Goal: Task Accomplishment & Management: Use online tool/utility

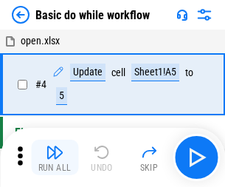
click at [55, 157] on img "button" at bounding box center [55, 152] width 18 height 18
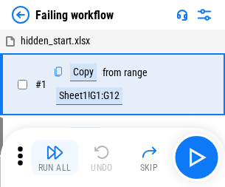
click at [55, 157] on img "button" at bounding box center [55, 152] width 18 height 18
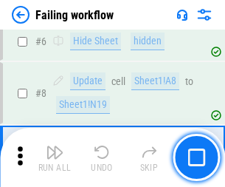
scroll to position [313, 0]
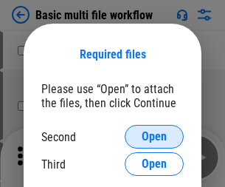
click at [154, 137] on span "Open" at bounding box center [154, 137] width 25 height 12
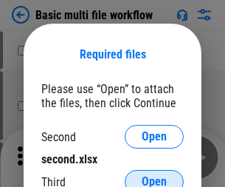
click at [154, 176] on span "Open" at bounding box center [154, 182] width 25 height 12
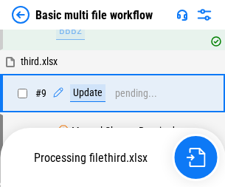
scroll to position [514, 0]
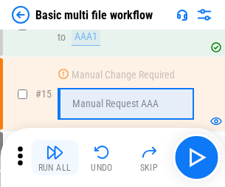
click at [55, 157] on img "button" at bounding box center [55, 152] width 18 height 18
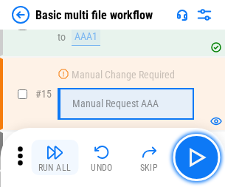
scroll to position [983, 0]
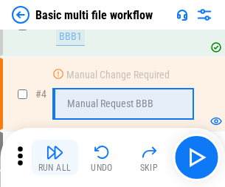
click at [55, 157] on img "button" at bounding box center [55, 152] width 18 height 18
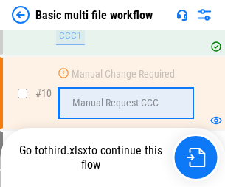
scroll to position [692, 0]
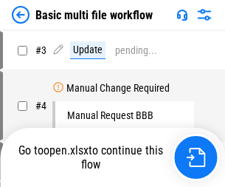
scroll to position [60, 0]
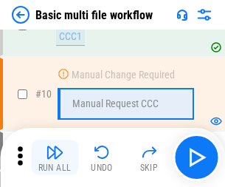
click at [55, 157] on img "button" at bounding box center [55, 152] width 18 height 18
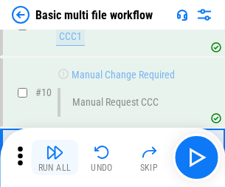
click at [55, 157] on img "button" at bounding box center [55, 152] width 18 height 18
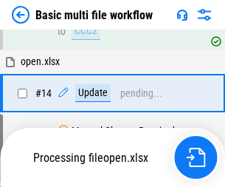
scroll to position [772, 0]
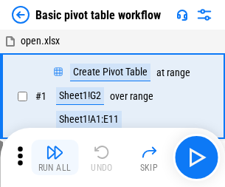
click at [55, 157] on img "button" at bounding box center [55, 152] width 18 height 18
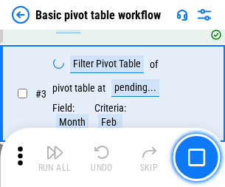
scroll to position [354, 0]
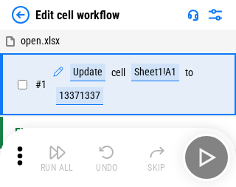
click at [55, 157] on img "button" at bounding box center [58, 152] width 18 height 18
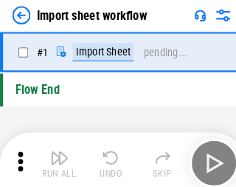
click at [55, 157] on img "button" at bounding box center [58, 152] width 18 height 18
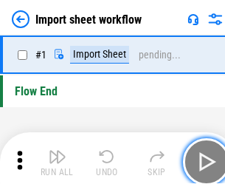
scroll to position [5, 0]
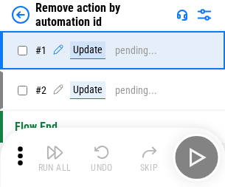
click at [55, 157] on img "button" at bounding box center [55, 152] width 18 height 18
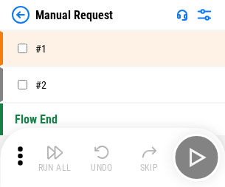
click at [55, 157] on img "button" at bounding box center [55, 152] width 18 height 18
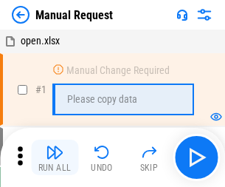
click at [55, 157] on img "button" at bounding box center [55, 152] width 18 height 18
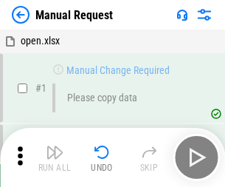
scroll to position [50, 0]
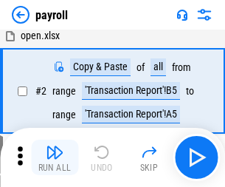
click at [55, 157] on img "button" at bounding box center [55, 152] width 18 height 18
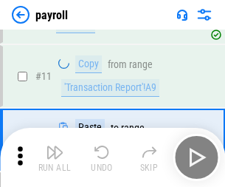
scroll to position [107, 0]
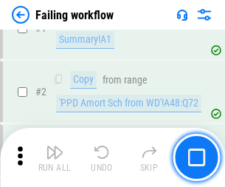
scroll to position [238, 0]
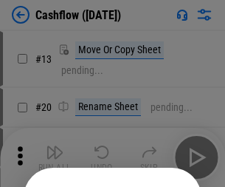
scroll to position [144, 0]
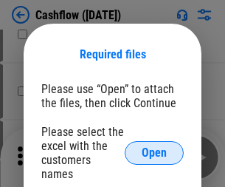
click at [154, 147] on span "Open" at bounding box center [154, 153] width 25 height 12
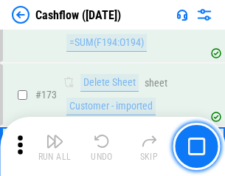
scroll to position [1563, 0]
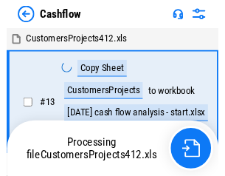
scroll to position [17, 0]
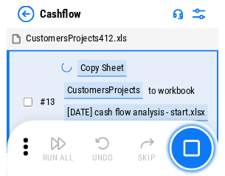
scroll to position [17, 0]
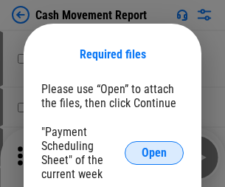
click at [154, 153] on span "Open" at bounding box center [154, 153] width 25 height 12
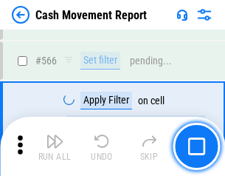
scroll to position [6767, 0]
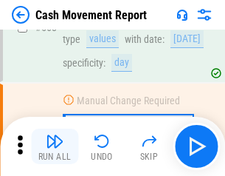
click at [55, 146] on img "button" at bounding box center [55, 141] width 18 height 18
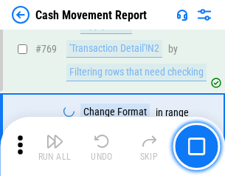
scroll to position [8204, 0]
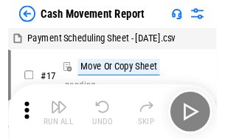
scroll to position [27, 0]
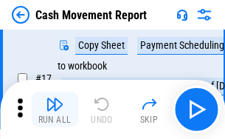
click at [55, 109] on img "button" at bounding box center [55, 104] width 18 height 18
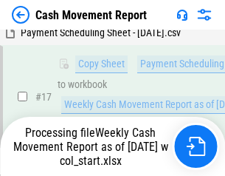
scroll to position [232, 0]
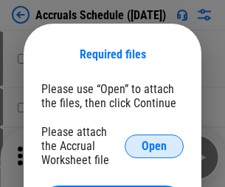
click at [154, 145] on span "Open" at bounding box center [154, 146] width 25 height 12
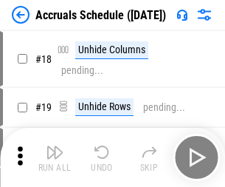
click at [55, 157] on img "button" at bounding box center [55, 152] width 18 height 18
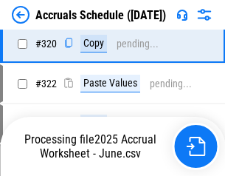
scroll to position [2746, 0]
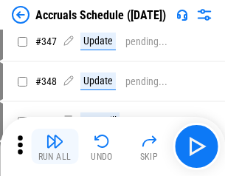
click at [55, 146] on img "button" at bounding box center [55, 141] width 18 height 18
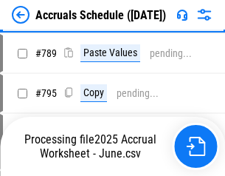
scroll to position [6202, 0]
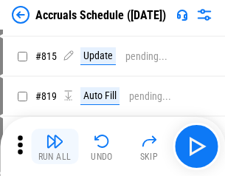
click at [55, 146] on img "button" at bounding box center [55, 141] width 18 height 18
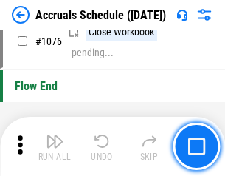
scroll to position [8843, 0]
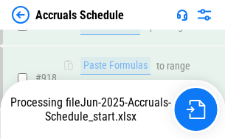
scroll to position [7805, 0]
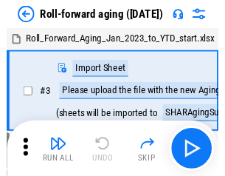
scroll to position [2, 0]
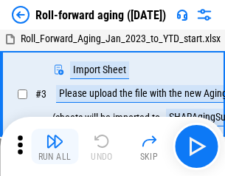
click at [55, 146] on img "button" at bounding box center [55, 141] width 18 height 18
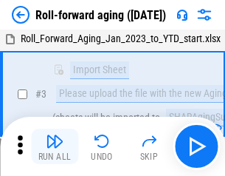
click at [55, 146] on img "button" at bounding box center [55, 141] width 18 height 18
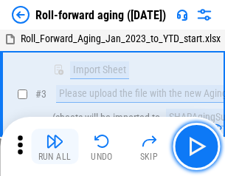
scroll to position [95, 0]
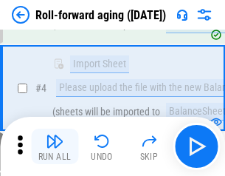
click at [55, 146] on img "button" at bounding box center [55, 141] width 18 height 18
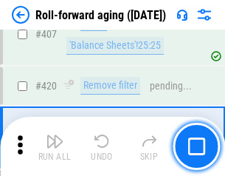
scroll to position [5120, 0]
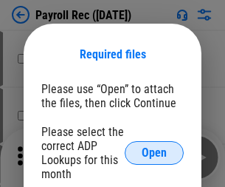
click at [154, 153] on span "Open" at bounding box center [154, 153] width 25 height 12
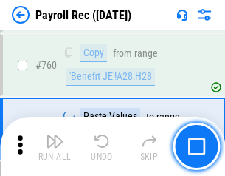
scroll to position [8930, 0]
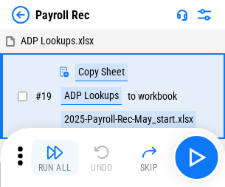
click at [55, 157] on img "button" at bounding box center [55, 152] width 18 height 18
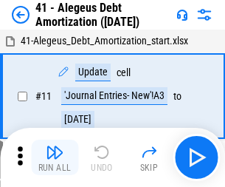
click at [55, 157] on img "button" at bounding box center [55, 152] width 18 height 18
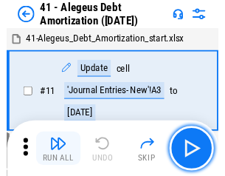
scroll to position [182, 0]
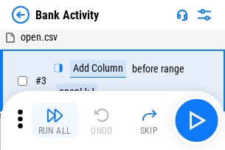
click at [55, 120] on img "button" at bounding box center [55, 115] width 18 height 18
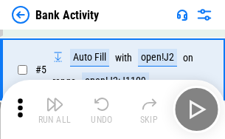
scroll to position [78, 0]
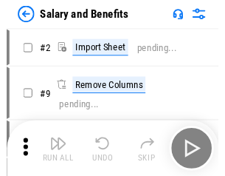
scroll to position [20, 0]
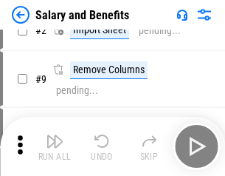
click at [55, 146] on img "button" at bounding box center [55, 141] width 18 height 18
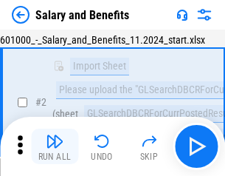
click at [55, 146] on img "button" at bounding box center [55, 141] width 18 height 18
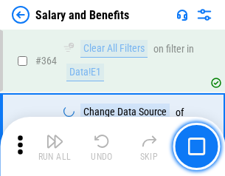
scroll to position [6953, 0]
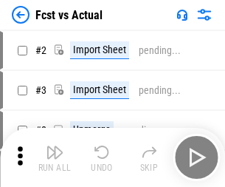
click at [55, 146] on img "button" at bounding box center [55, 152] width 18 height 18
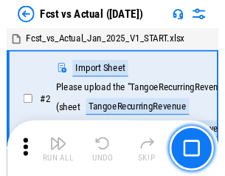
scroll to position [19, 0]
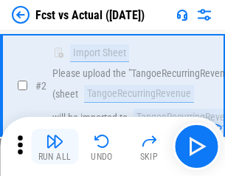
click at [55, 146] on img "button" at bounding box center [55, 141] width 18 height 18
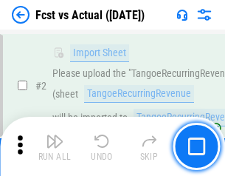
scroll to position [138, 0]
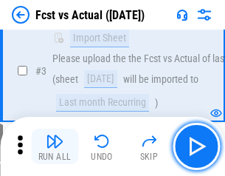
click at [55, 146] on img "button" at bounding box center [55, 141] width 18 height 18
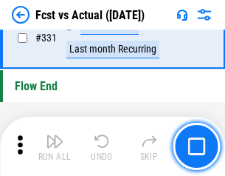
scroll to position [7067, 0]
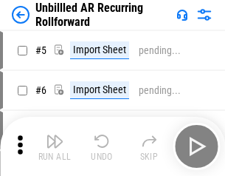
click at [55, 146] on img "button" at bounding box center [55, 141] width 18 height 18
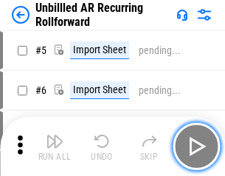
scroll to position [32, 0]
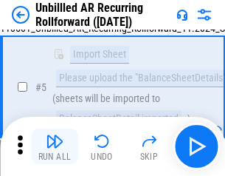
click at [55, 146] on img "button" at bounding box center [55, 141] width 18 height 18
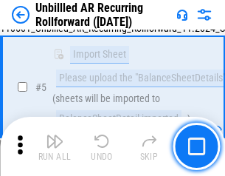
scroll to position [139, 0]
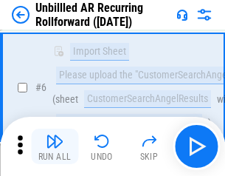
click at [55, 146] on img "button" at bounding box center [55, 141] width 18 height 18
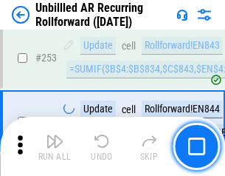
scroll to position [5015, 0]
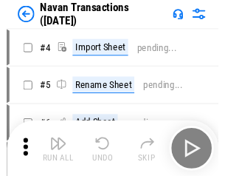
scroll to position [24, 0]
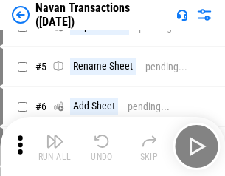
click at [55, 146] on img "button" at bounding box center [55, 141] width 18 height 18
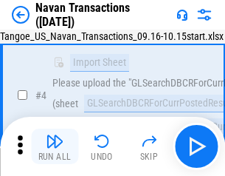
click at [55, 146] on img "button" at bounding box center [55, 141] width 18 height 18
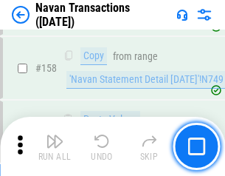
scroll to position [4787, 0]
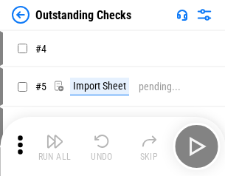
click at [55, 146] on img "button" at bounding box center [55, 141] width 18 height 18
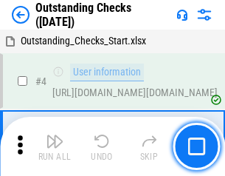
scroll to position [62, 0]
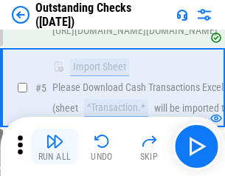
click at [55, 146] on img "button" at bounding box center [55, 141] width 18 height 18
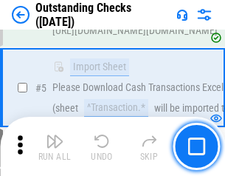
scroll to position [154, 0]
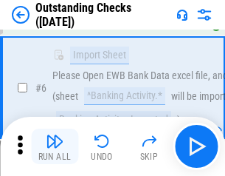
click at [55, 146] on img "button" at bounding box center [55, 141] width 18 height 18
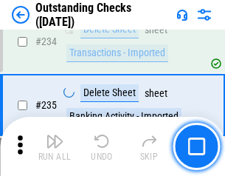
scroll to position [4483, 0]
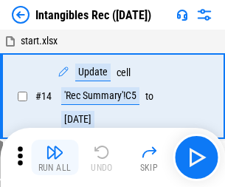
click at [55, 157] on img "button" at bounding box center [55, 152] width 18 height 18
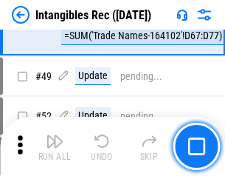
scroll to position [575, 0]
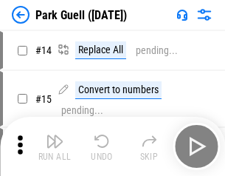
click at [55, 146] on img "button" at bounding box center [55, 141] width 18 height 18
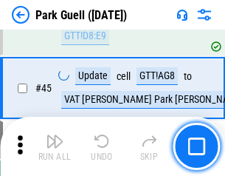
scroll to position [1846, 0]
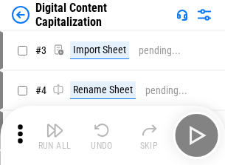
click at [55, 124] on img "button" at bounding box center [55, 130] width 18 height 18
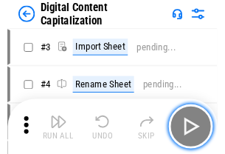
scroll to position [43, 0]
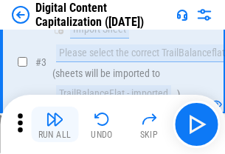
click at [55, 124] on img "button" at bounding box center [55, 119] width 18 height 18
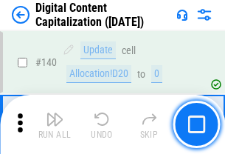
scroll to position [1566, 0]
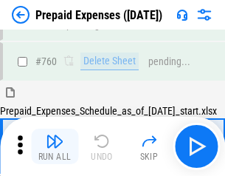
click at [55, 146] on img "button" at bounding box center [55, 141] width 18 height 18
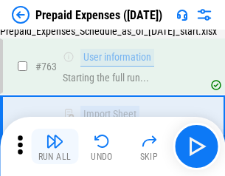
click at [55, 146] on img "button" at bounding box center [55, 141] width 18 height 18
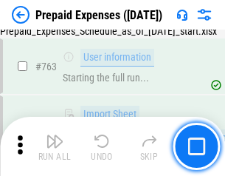
scroll to position [4179, 0]
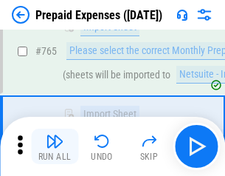
click at [55, 146] on img "button" at bounding box center [55, 141] width 18 height 18
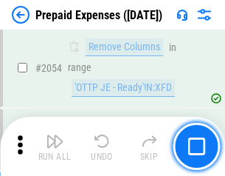
scroll to position [15433, 0]
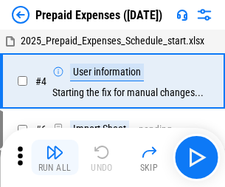
click at [55, 157] on img "button" at bounding box center [55, 152] width 18 height 18
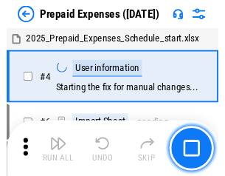
scroll to position [65, 0]
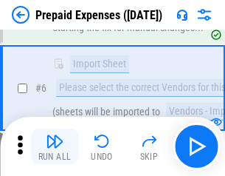
click at [55, 146] on img "button" at bounding box center [55, 141] width 18 height 18
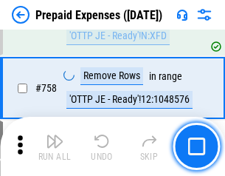
scroll to position [5261, 0]
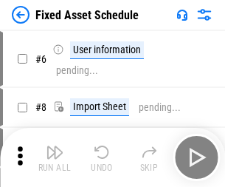
click at [55, 157] on img "button" at bounding box center [55, 152] width 18 height 18
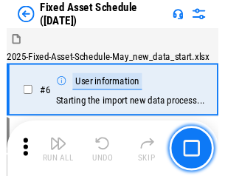
scroll to position [80, 0]
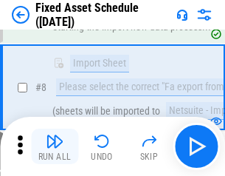
click at [55, 146] on img "button" at bounding box center [55, 141] width 18 height 18
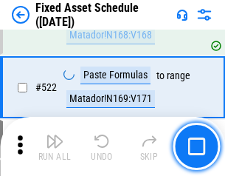
scroll to position [5132, 0]
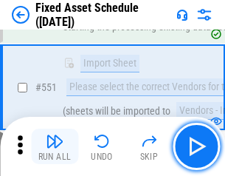
click at [55, 146] on img "button" at bounding box center [55, 141] width 18 height 18
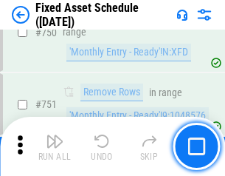
scroll to position [7198, 0]
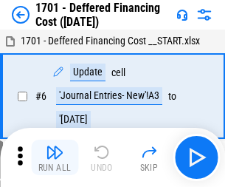
click at [55, 157] on img "button" at bounding box center [55, 152] width 18 height 18
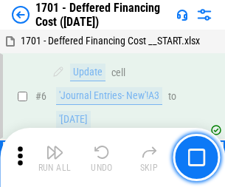
scroll to position [177, 0]
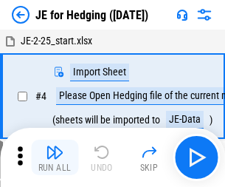
click at [55, 146] on img "button" at bounding box center [55, 152] width 18 height 18
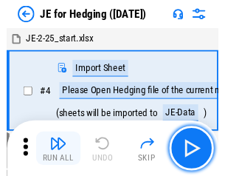
scroll to position [2, 0]
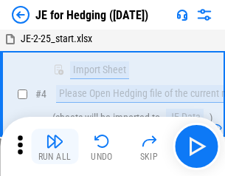
click at [55, 146] on img "button" at bounding box center [55, 141] width 18 height 18
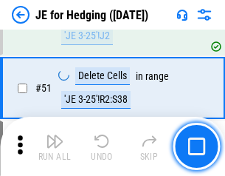
scroll to position [956, 0]
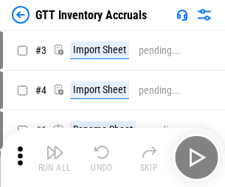
click at [55, 146] on img "button" at bounding box center [55, 152] width 18 height 18
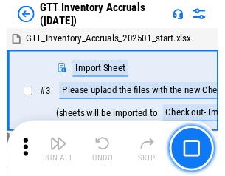
scroll to position [2, 0]
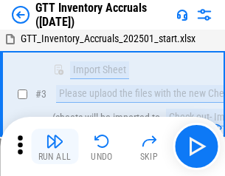
click at [55, 146] on img "button" at bounding box center [55, 141] width 18 height 18
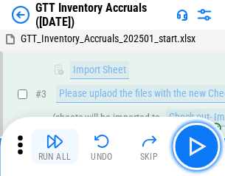
scroll to position [95, 0]
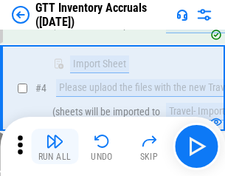
click at [55, 146] on img "button" at bounding box center [55, 141] width 18 height 18
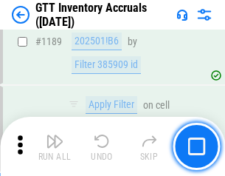
scroll to position [12056, 0]
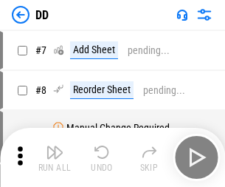
click at [55, 157] on img "button" at bounding box center [55, 152] width 18 height 18
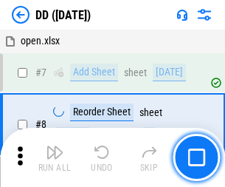
scroll to position [142, 0]
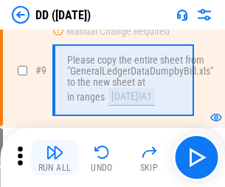
click at [55, 157] on img "button" at bounding box center [55, 152] width 18 height 18
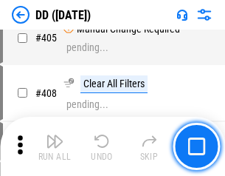
scroll to position [6606, 0]
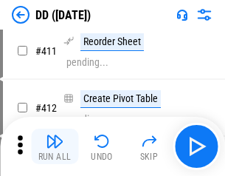
click at [55, 146] on img "button" at bounding box center [55, 141] width 18 height 18
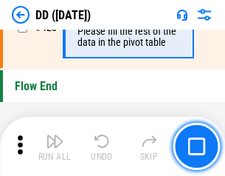
scroll to position [7067, 0]
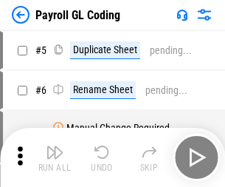
click at [55, 157] on img "button" at bounding box center [55, 152] width 18 height 18
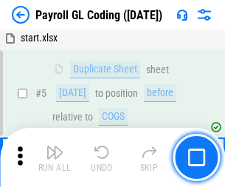
scroll to position [177, 0]
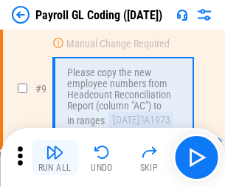
click at [55, 157] on img "button" at bounding box center [55, 152] width 18 height 18
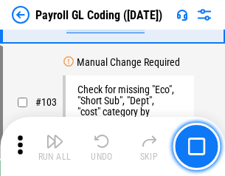
scroll to position [3464, 0]
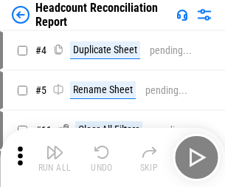
click at [55, 157] on img "button" at bounding box center [55, 152] width 18 height 18
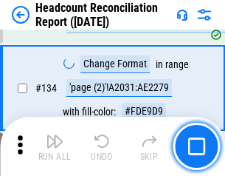
scroll to position [1775, 0]
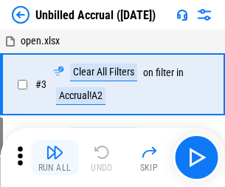
click at [55, 157] on img "button" at bounding box center [55, 152] width 18 height 18
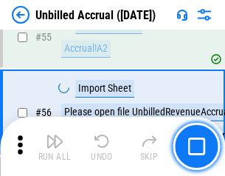
scroll to position [1541, 0]
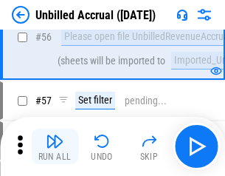
click at [55, 146] on img "button" at bounding box center [55, 141] width 18 height 18
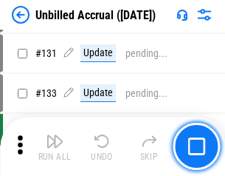
scroll to position [4398, 0]
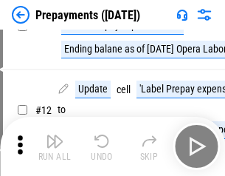
scroll to position [92, 0]
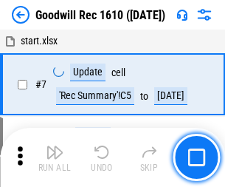
scroll to position [252, 0]
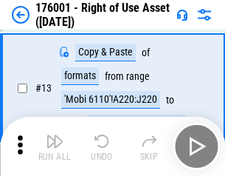
scroll to position [95, 0]
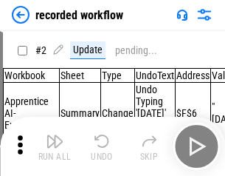
click at [55, 146] on img "button" at bounding box center [55, 141] width 18 height 18
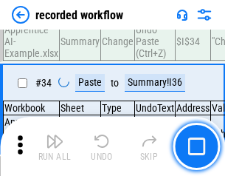
scroll to position [4615, 0]
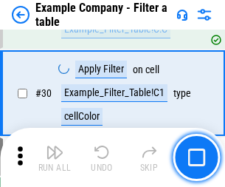
scroll to position [1351, 0]
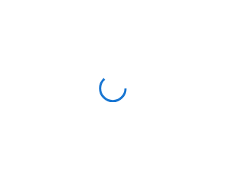
scroll to position [23, 0]
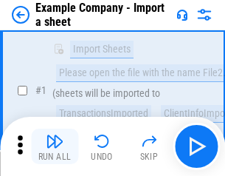
click at [55, 146] on img "button" at bounding box center [55, 141] width 18 height 18
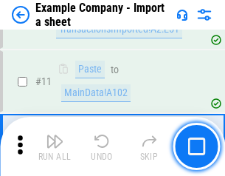
scroll to position [326, 0]
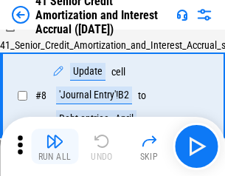
click at [55, 146] on img "button" at bounding box center [55, 141] width 18 height 18
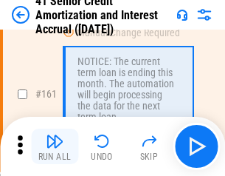
click at [55, 146] on img "button" at bounding box center [55, 141] width 18 height 18
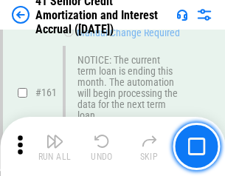
scroll to position [1579, 0]
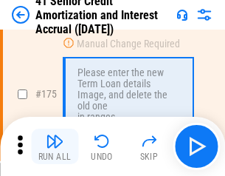
click at [55, 146] on img "button" at bounding box center [55, 141] width 18 height 18
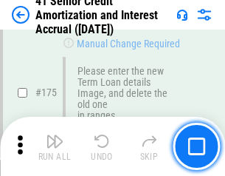
scroll to position [1729, 0]
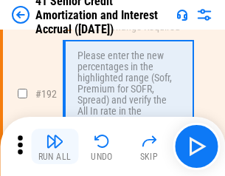
click at [55, 146] on img "button" at bounding box center [55, 141] width 18 height 18
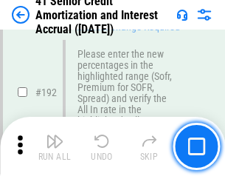
scroll to position [1884, 0]
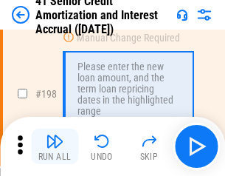
click at [55, 146] on img "button" at bounding box center [55, 141] width 18 height 18
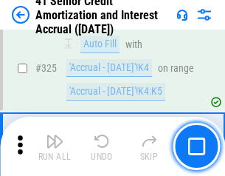
scroll to position [3772, 0]
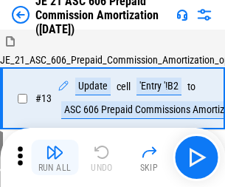
click at [55, 146] on img "button" at bounding box center [55, 152] width 18 height 18
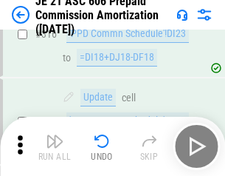
scroll to position [2757, 0]
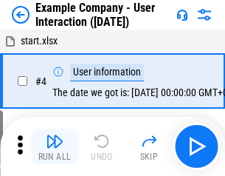
click at [55, 146] on img "button" at bounding box center [55, 141] width 18 height 18
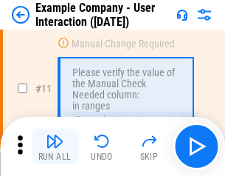
click at [55, 146] on img "button" at bounding box center [55, 141] width 18 height 18
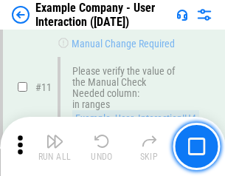
scroll to position [320, 0]
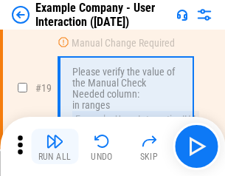
click at [55, 146] on img "button" at bounding box center [55, 141] width 18 height 18
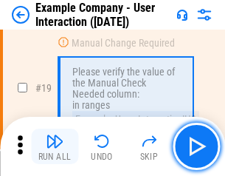
click at [55, 146] on img "button" at bounding box center [55, 141] width 18 height 18
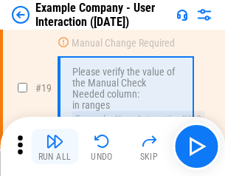
click at [55, 146] on img "button" at bounding box center [55, 141] width 18 height 18
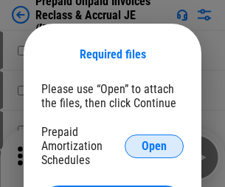
click at [154, 145] on span "Open" at bounding box center [154, 146] width 25 height 12
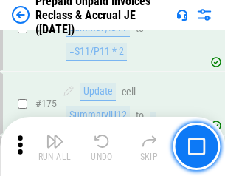
scroll to position [1993, 0]
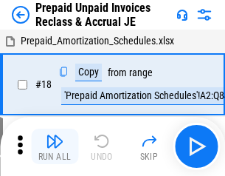
click at [55, 146] on img "button" at bounding box center [55, 141] width 18 height 18
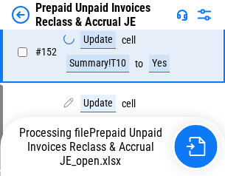
scroll to position [1134, 0]
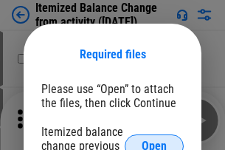
click at [154, 140] on span "Open" at bounding box center [154, 146] width 25 height 12
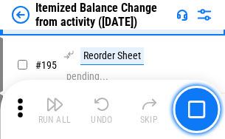
scroll to position [2842, 0]
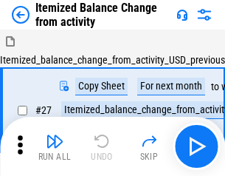
scroll to position [23, 0]
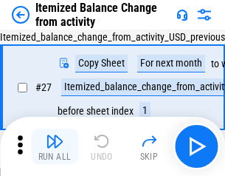
click at [55, 146] on img "button" at bounding box center [55, 141] width 18 height 18
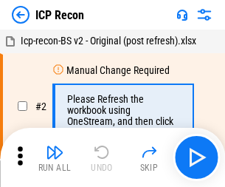
scroll to position [7, 0]
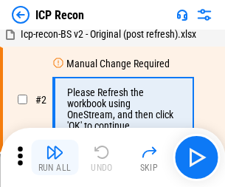
click at [55, 157] on img "button" at bounding box center [55, 152] width 18 height 18
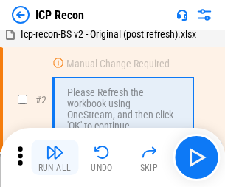
click at [55, 157] on img "button" at bounding box center [55, 152] width 18 height 18
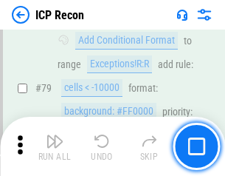
scroll to position [1447, 0]
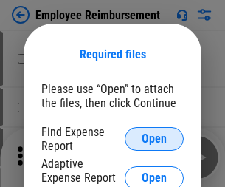
click at [154, 139] on span "Open" at bounding box center [154, 139] width 25 height 12
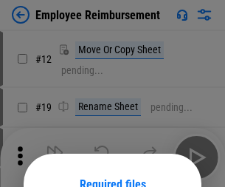
scroll to position [130, 0]
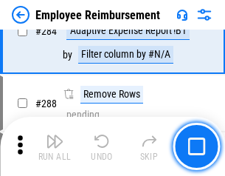
scroll to position [4013, 0]
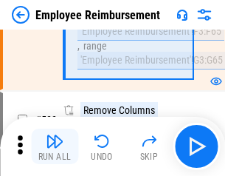
click at [55, 146] on img "button" at bounding box center [55, 141] width 18 height 18
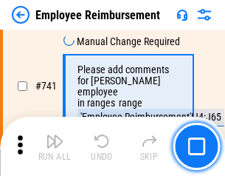
scroll to position [10358, 0]
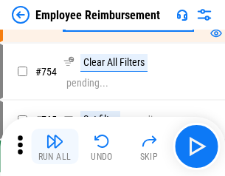
click at [55, 146] on img "button" at bounding box center [55, 141] width 18 height 18
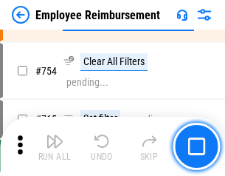
click at [55, 146] on img "button" at bounding box center [55, 141] width 18 height 18
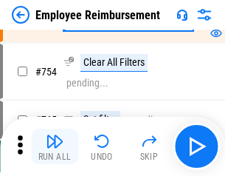
click at [55, 146] on img "button" at bounding box center [55, 141] width 18 height 18
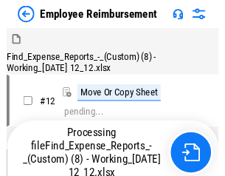
scroll to position [50, 0]
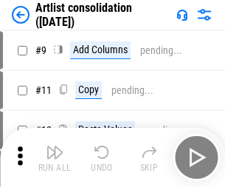
click at [55, 157] on img "button" at bounding box center [55, 152] width 18 height 18
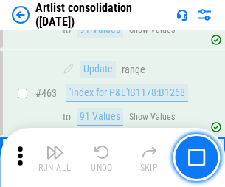
scroll to position [6465, 0]
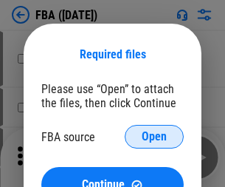
click at [154, 137] on span "Open" at bounding box center [154, 137] width 25 height 12
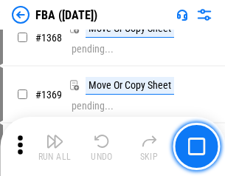
scroll to position [15856, 0]
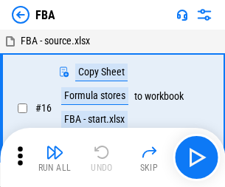
scroll to position [15, 0]
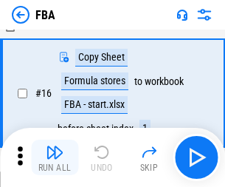
click at [55, 157] on img "button" at bounding box center [55, 152] width 18 height 18
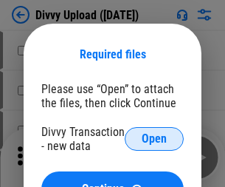
click at [154, 139] on span "Open" at bounding box center [154, 139] width 25 height 12
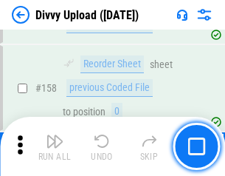
scroll to position [1529, 0]
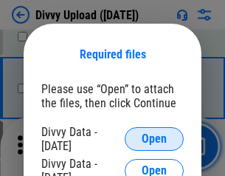
click at [154, 139] on span "Open" at bounding box center [154, 139] width 25 height 12
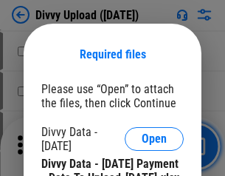
scroll to position [2508, 0]
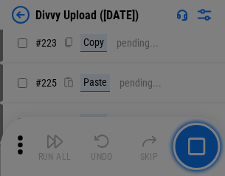
scroll to position [2946, 0]
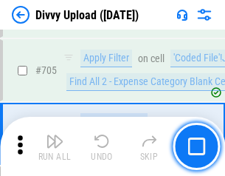
scroll to position [10100, 0]
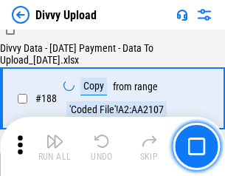
scroll to position [1738, 0]
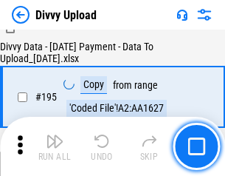
scroll to position [2063, 0]
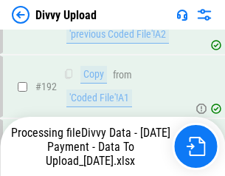
scroll to position [1990, 0]
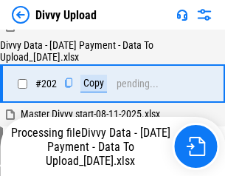
scroll to position [2389, 0]
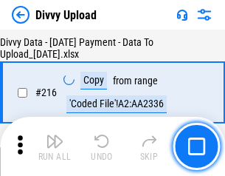
scroll to position [3040, 0]
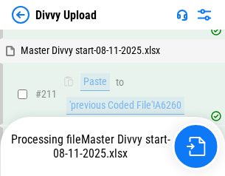
scroll to position [2853, 0]
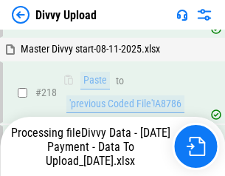
scroll to position [3280, 0]
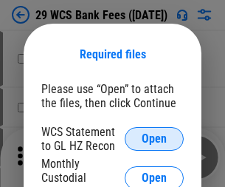
click at [154, 139] on span "Open" at bounding box center [154, 139] width 25 height 12
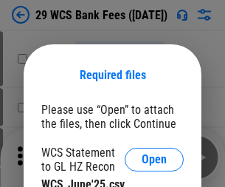
scroll to position [21, 0]
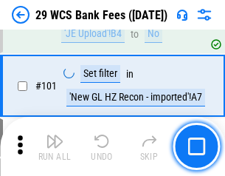
scroll to position [1439, 0]
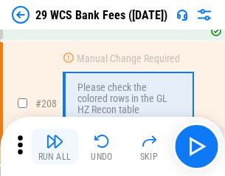
click at [55, 146] on img "button" at bounding box center [55, 141] width 18 height 18
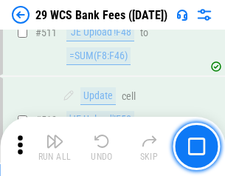
scroll to position [7428, 0]
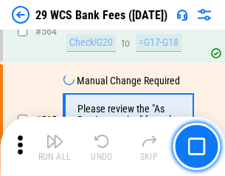
click at [55, 146] on img "button" at bounding box center [55, 141] width 18 height 18
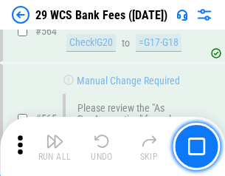
scroll to position [7985, 0]
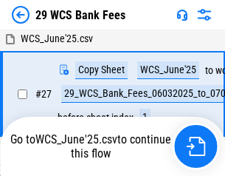
scroll to position [295, 0]
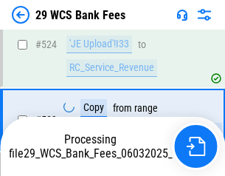
scroll to position [7882, 0]
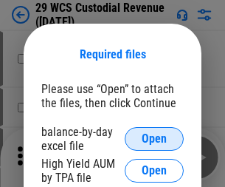
click at [154, 139] on span "Open" at bounding box center [154, 139] width 25 height 12
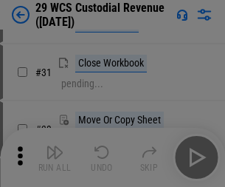
scroll to position [317, 0]
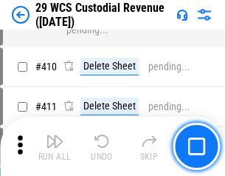
scroll to position [6838, 0]
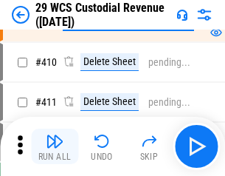
click at [55, 146] on img "button" at bounding box center [55, 141] width 18 height 18
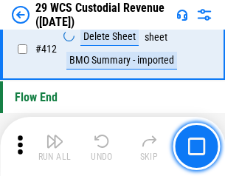
scroll to position [7051, 0]
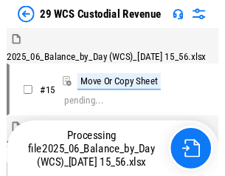
scroll to position [35, 0]
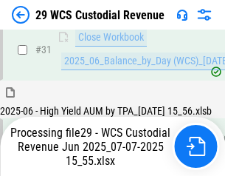
scroll to position [758, 0]
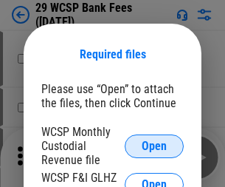
click at [154, 145] on span "Open" at bounding box center [154, 146] width 25 height 12
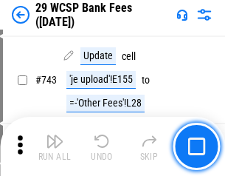
scroll to position [7440, 0]
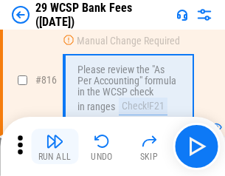
click at [55, 146] on img "button" at bounding box center [55, 141] width 18 height 18
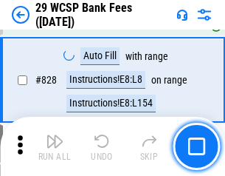
scroll to position [9368, 0]
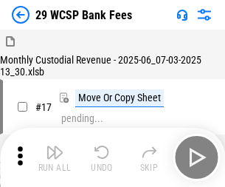
click at [55, 146] on img "button" at bounding box center [55, 152] width 18 height 18
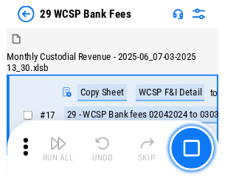
scroll to position [35, 0]
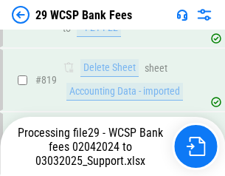
scroll to position [9351, 0]
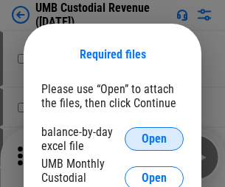
click at [154, 139] on span "Open" at bounding box center [154, 139] width 25 height 12
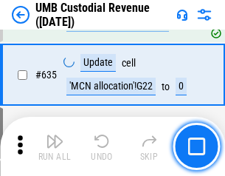
scroll to position [7727, 0]
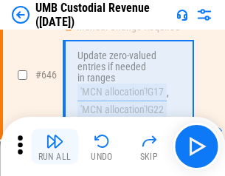
click at [55, 146] on img "button" at bounding box center [55, 141] width 18 height 18
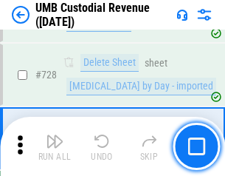
scroll to position [9108, 0]
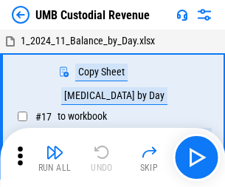
scroll to position [11, 0]
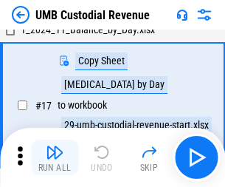
click at [55, 157] on img "button" at bounding box center [55, 152] width 18 height 18
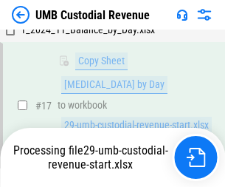
scroll to position [292, 0]
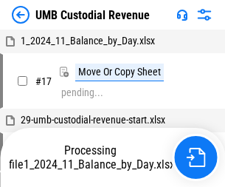
scroll to position [11, 0]
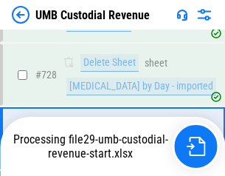
scroll to position [9074, 0]
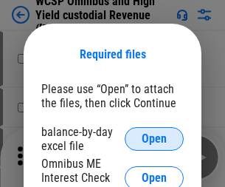
click at [154, 139] on span "Open" at bounding box center [154, 139] width 25 height 12
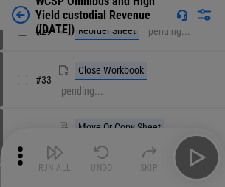
scroll to position [337, 0]
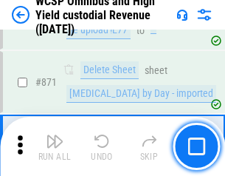
scroll to position [12496, 0]
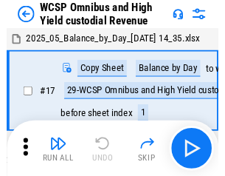
scroll to position [8, 0]
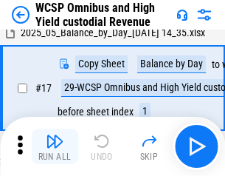
click at [55, 146] on img "button" at bounding box center [55, 141] width 18 height 18
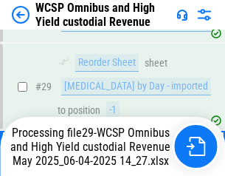
scroll to position [307, 0]
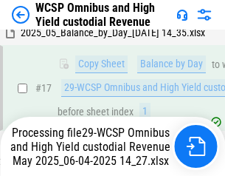
scroll to position [307, 0]
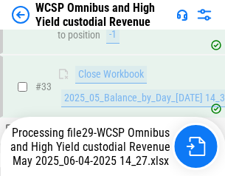
scroll to position [656, 0]
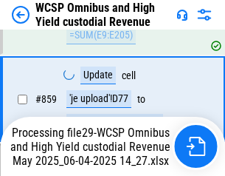
scroll to position [12462, 0]
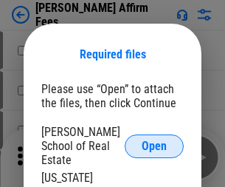
click at [154, 140] on span "Open" at bounding box center [154, 146] width 25 height 12
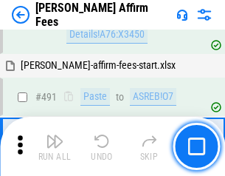
scroll to position [4015, 0]
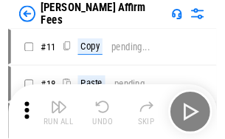
scroll to position [15, 0]
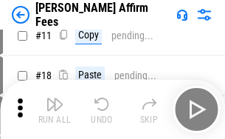
click at [55, 109] on img "button" at bounding box center [55, 104] width 18 height 18
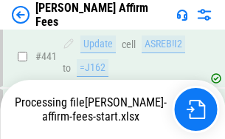
scroll to position [3872, 0]
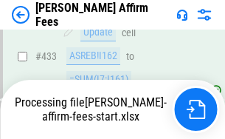
scroll to position [3894, 0]
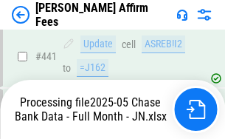
scroll to position [3872, 0]
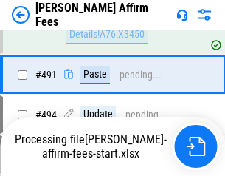
scroll to position [4015, 0]
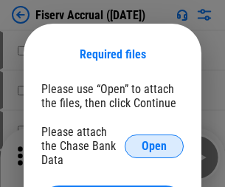
click at [154, 140] on span "Open" at bounding box center [154, 146] width 25 height 12
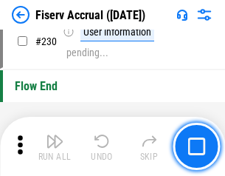
scroll to position [4678, 0]
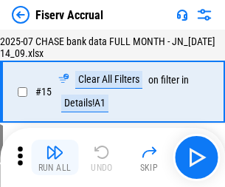
click at [55, 157] on img "button" at bounding box center [55, 152] width 18 height 18
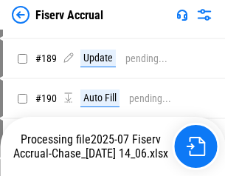
scroll to position [3708, 0]
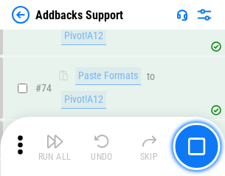
scroll to position [1075, 0]
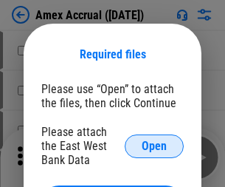
click at [154, 145] on span "Open" at bounding box center [154, 146] width 25 height 12
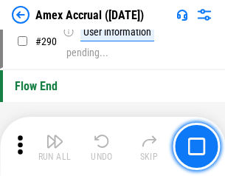
scroll to position [4598, 0]
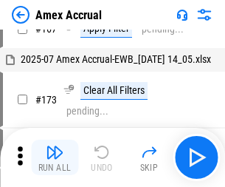
click at [55, 157] on img "button" at bounding box center [55, 152] width 18 height 18
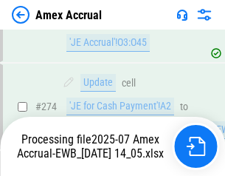
scroll to position [4400, 0]
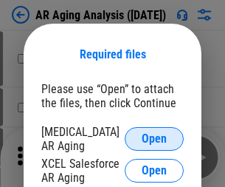
click at [154, 137] on span "Open" at bounding box center [154, 139] width 25 height 12
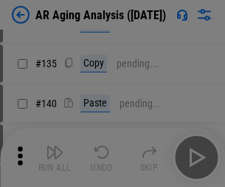
scroll to position [444, 0]
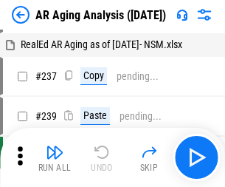
scroll to position [15, 0]
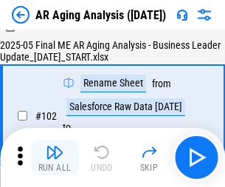
click at [55, 157] on img "button" at bounding box center [55, 152] width 18 height 18
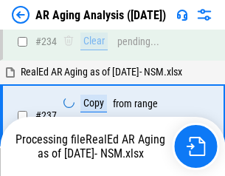
scroll to position [2289, 0]
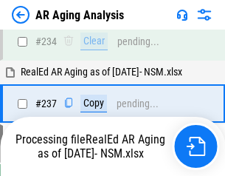
scroll to position [2272, 0]
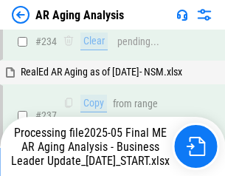
scroll to position [2272, 0]
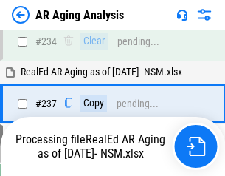
scroll to position [2272, 0]
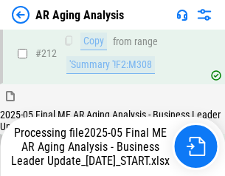
scroll to position [2272, 0]
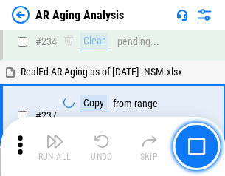
scroll to position [2272, 0]
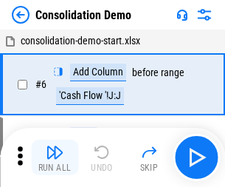
click at [55, 157] on img "button" at bounding box center [55, 152] width 18 height 18
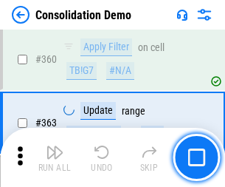
scroll to position [4949, 0]
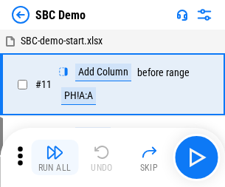
click at [55, 157] on img "button" at bounding box center [55, 152] width 18 height 18
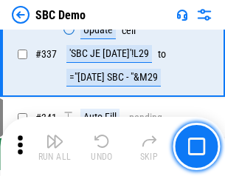
scroll to position [3884, 0]
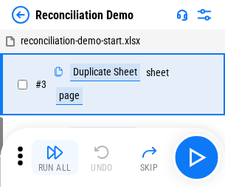
click at [55, 157] on img "button" at bounding box center [55, 152] width 18 height 18
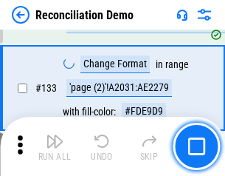
scroll to position [1753, 0]
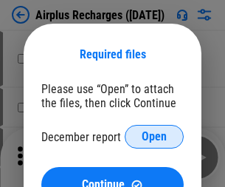
click at [154, 137] on span "Open" at bounding box center [154, 137] width 25 height 12
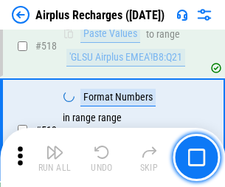
scroll to position [6353, 0]
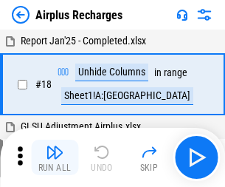
click at [55, 157] on img "button" at bounding box center [55, 152] width 18 height 18
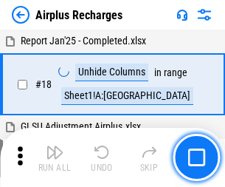
scroll to position [65, 0]
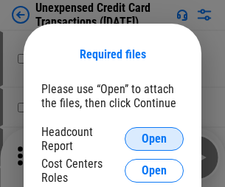
click at [154, 139] on span "Open" at bounding box center [154, 139] width 25 height 12
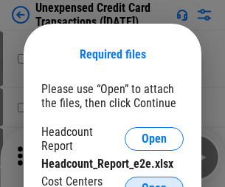
click at [154, 182] on span "Open" at bounding box center [154, 188] width 25 height 12
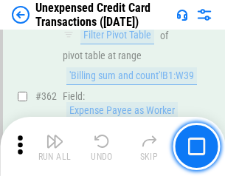
scroll to position [3797, 0]
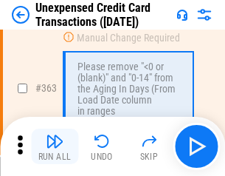
click at [55, 146] on img "button" at bounding box center [55, 141] width 18 height 18
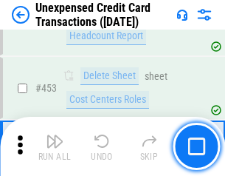
scroll to position [5036, 0]
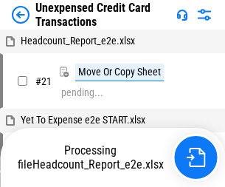
scroll to position [23, 0]
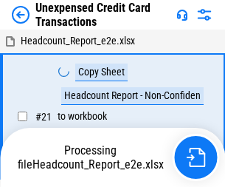
scroll to position [23, 0]
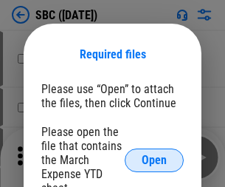
click at [154, 159] on span "Open" at bounding box center [154, 160] width 25 height 12
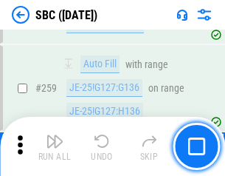
scroll to position [2885, 0]
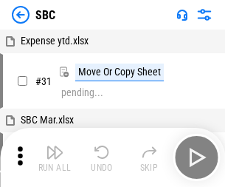
scroll to position [15, 0]
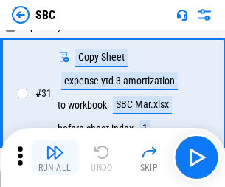
click at [55, 157] on img "button" at bounding box center [55, 152] width 18 height 18
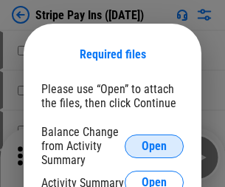
click at [154, 145] on span "Open" at bounding box center [154, 146] width 25 height 12
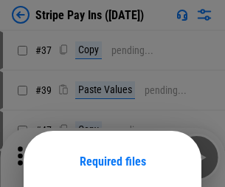
scroll to position [107, 0]
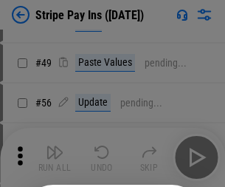
scroll to position [268, 0]
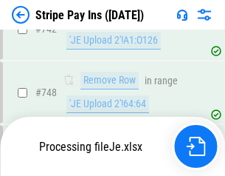
scroll to position [7654, 0]
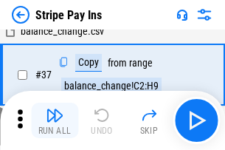
click at [55, 120] on img "button" at bounding box center [55, 115] width 18 height 18
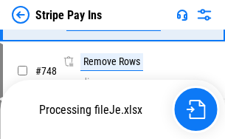
scroll to position [7622, 0]
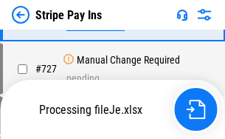
scroll to position [7622, 0]
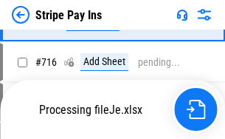
scroll to position [7622, 0]
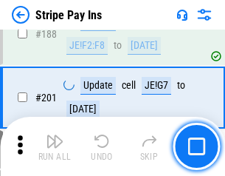
scroll to position [2103, 0]
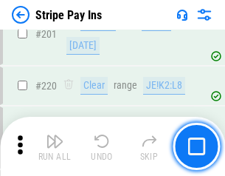
click at [55, 146] on img "button" at bounding box center [55, 141] width 18 height 18
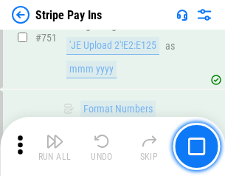
scroll to position [7603, 0]
